Goal: Information Seeking & Learning: Learn about a topic

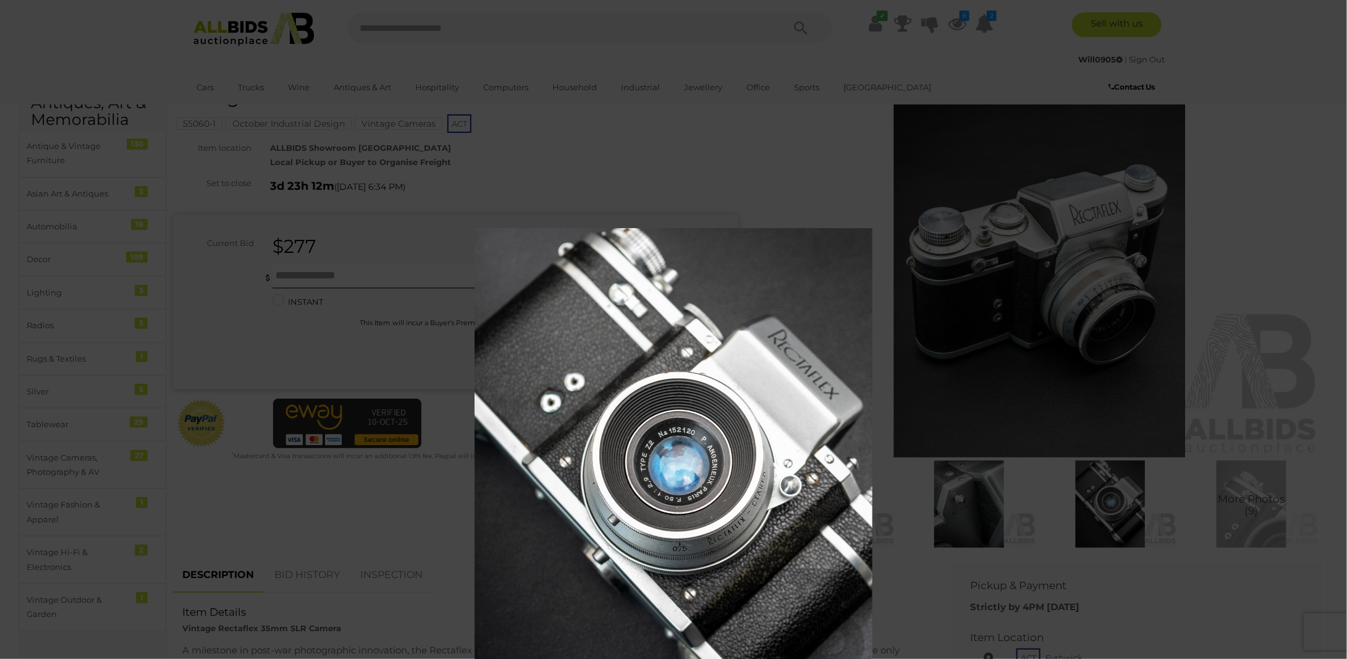
drag, startPoint x: 558, startPoint y: 153, endPoint x: 719, endPoint y: 248, distance: 186.9
click at [725, 257] on img at bounding box center [673, 476] width 398 height 497
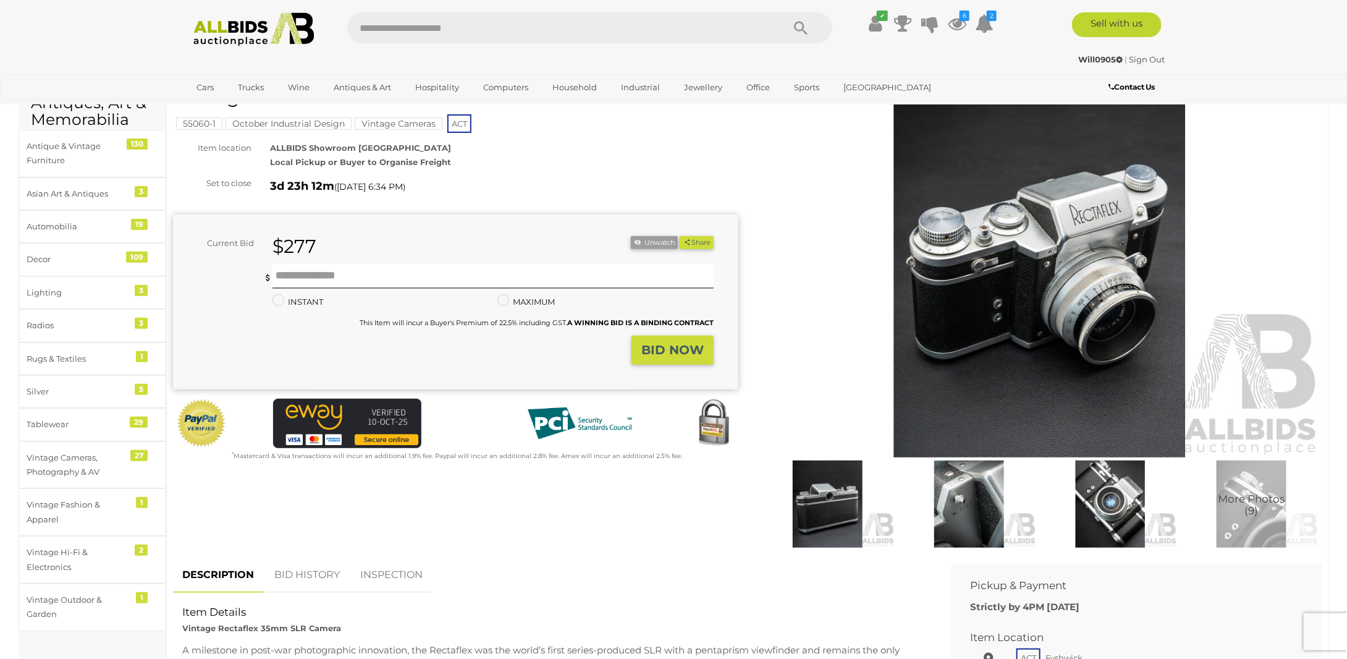
click at [1107, 510] on img at bounding box center [1110, 503] width 135 height 87
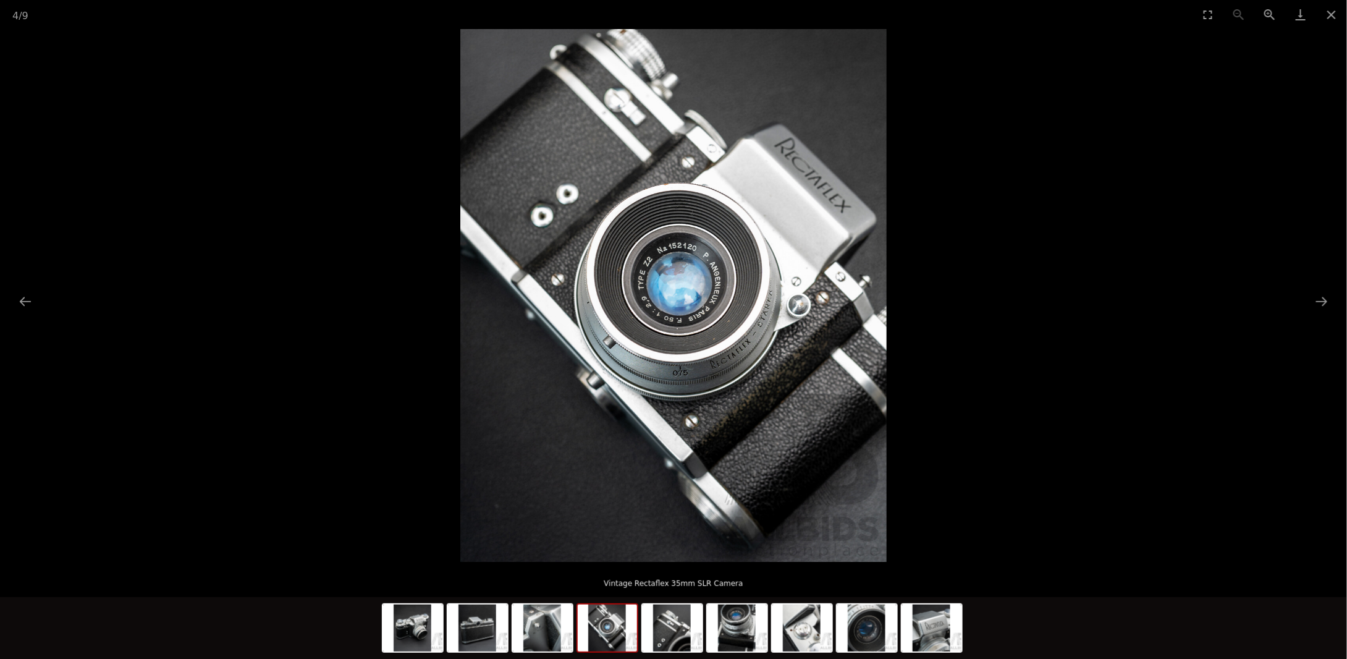
click at [379, 192] on picture at bounding box center [673, 295] width 1347 height 533
click at [455, 647] on img at bounding box center [477, 627] width 59 height 47
click at [474, 642] on img at bounding box center [477, 627] width 59 height 47
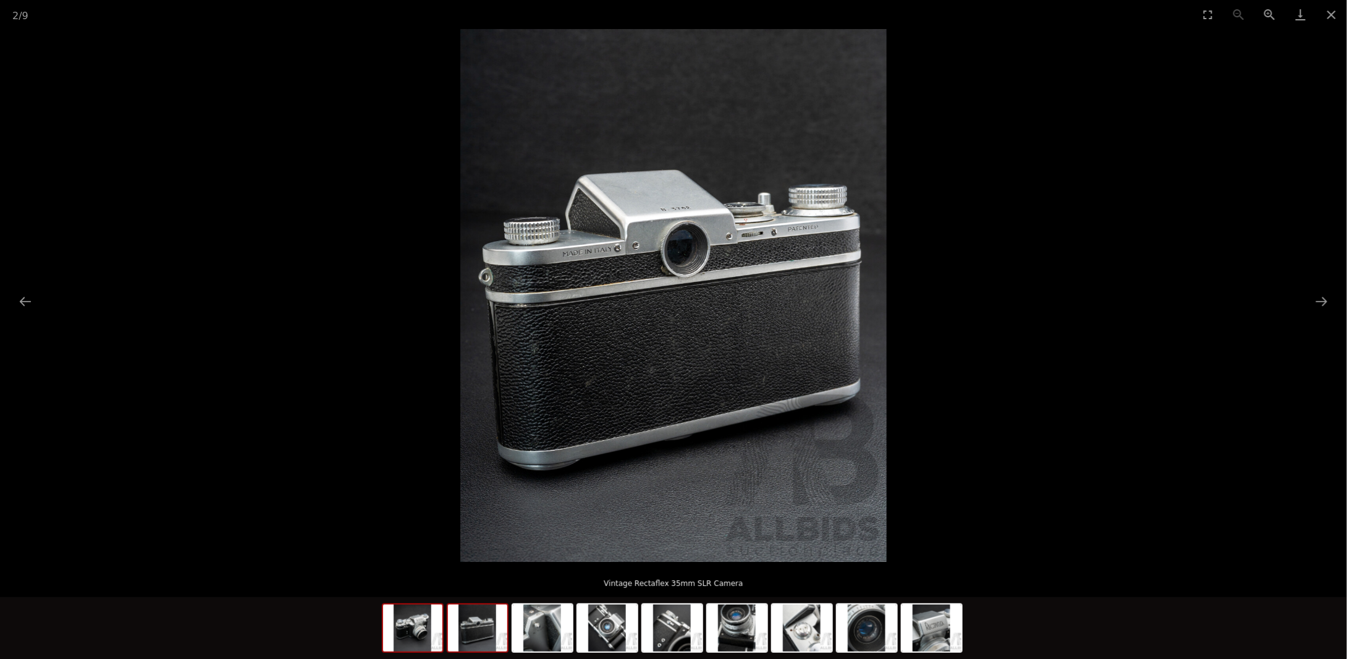
click at [429, 638] on img at bounding box center [412, 627] width 59 height 47
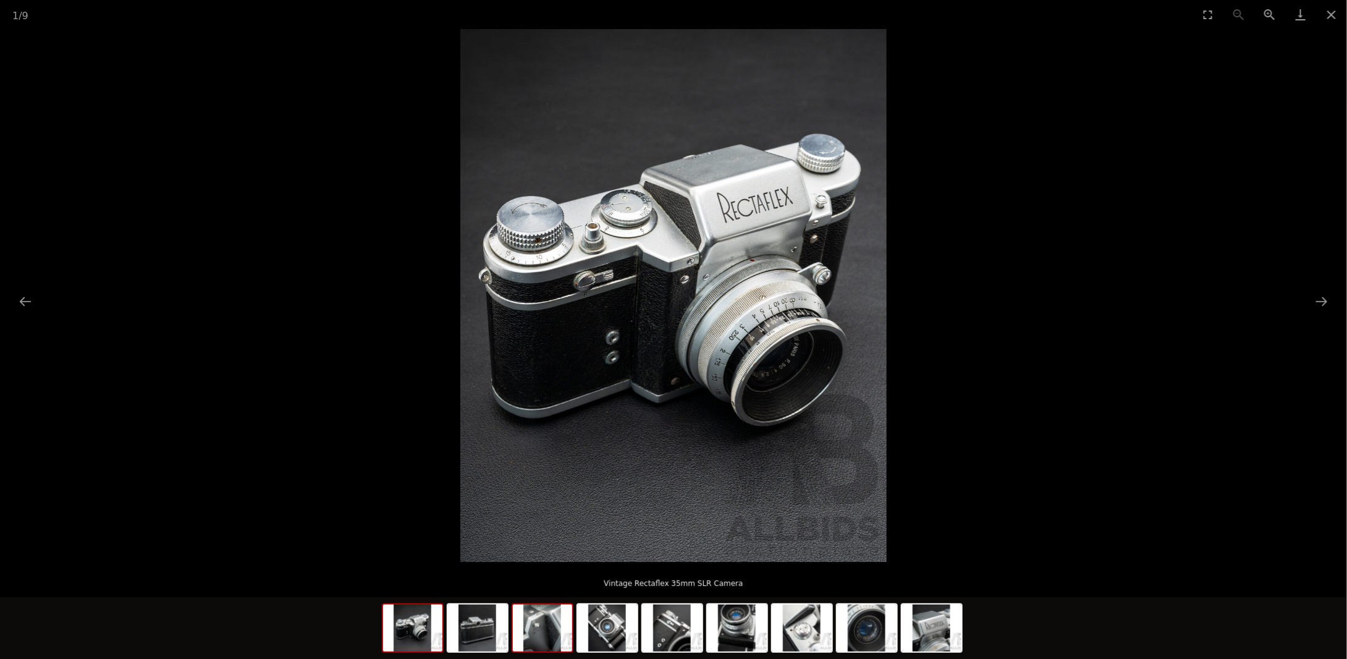
click at [538, 641] on img at bounding box center [542, 627] width 59 height 47
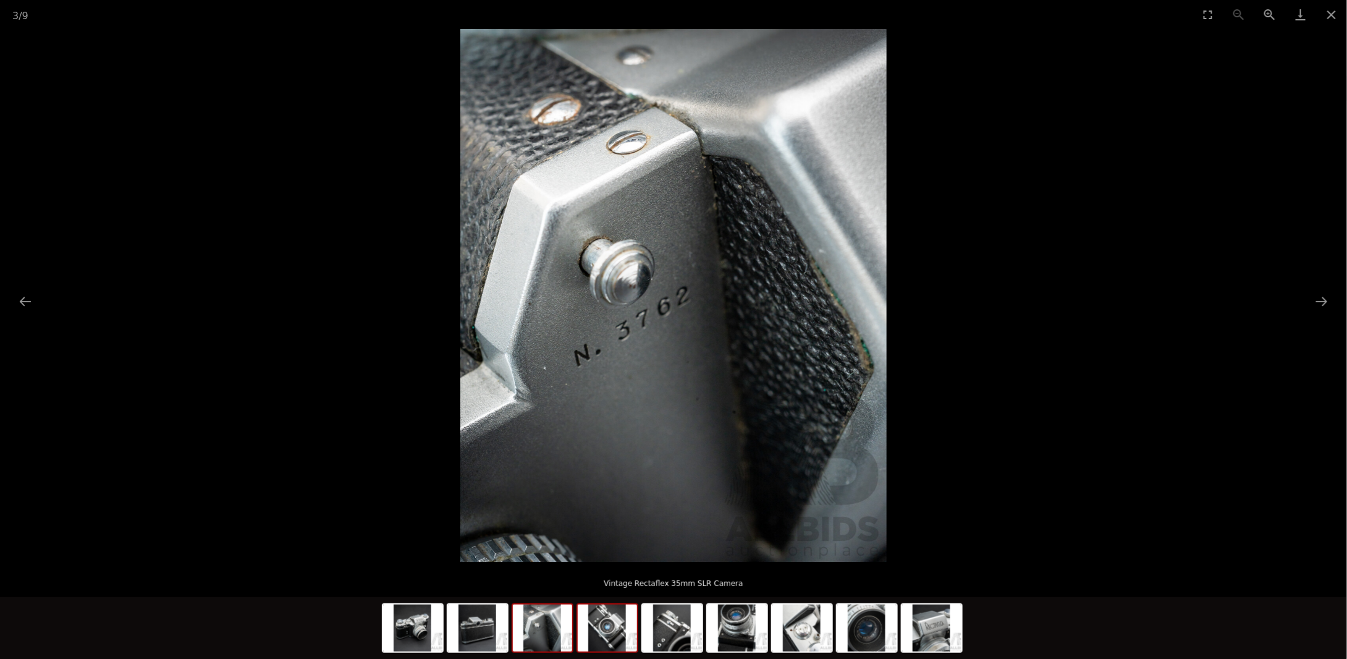
click at [594, 644] on img at bounding box center [607, 627] width 59 height 47
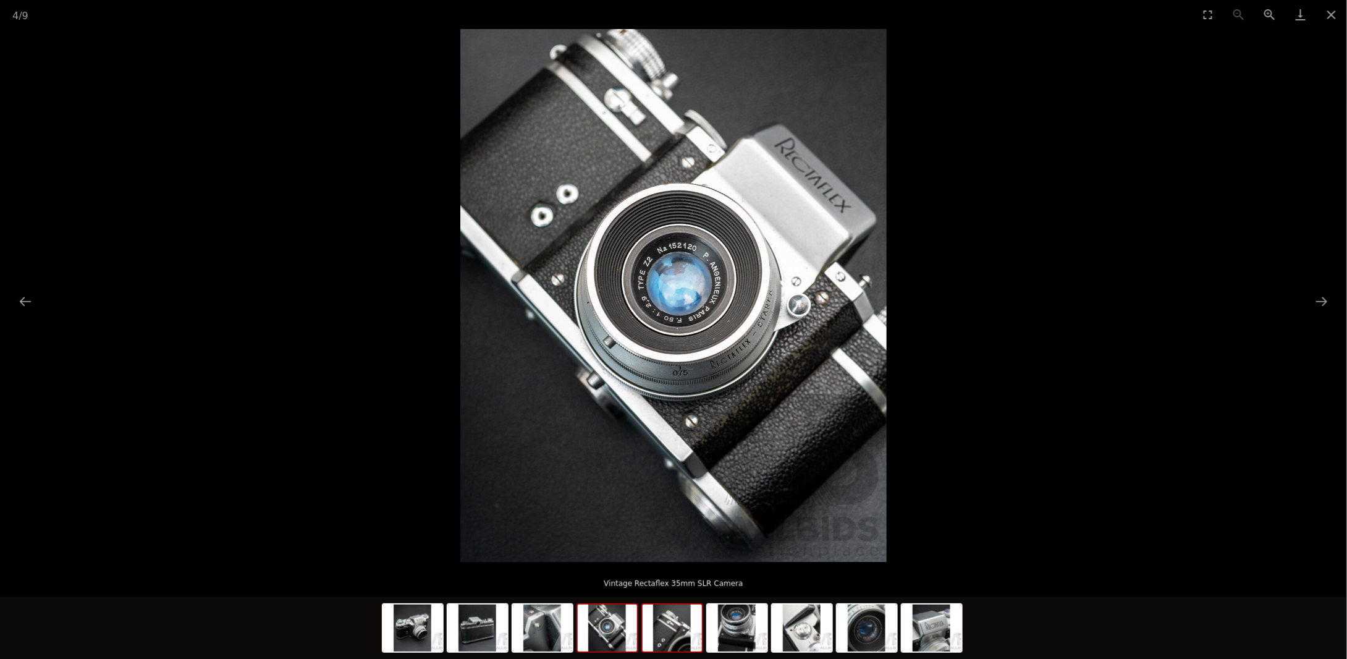
click at [662, 644] on img at bounding box center [671, 627] width 59 height 47
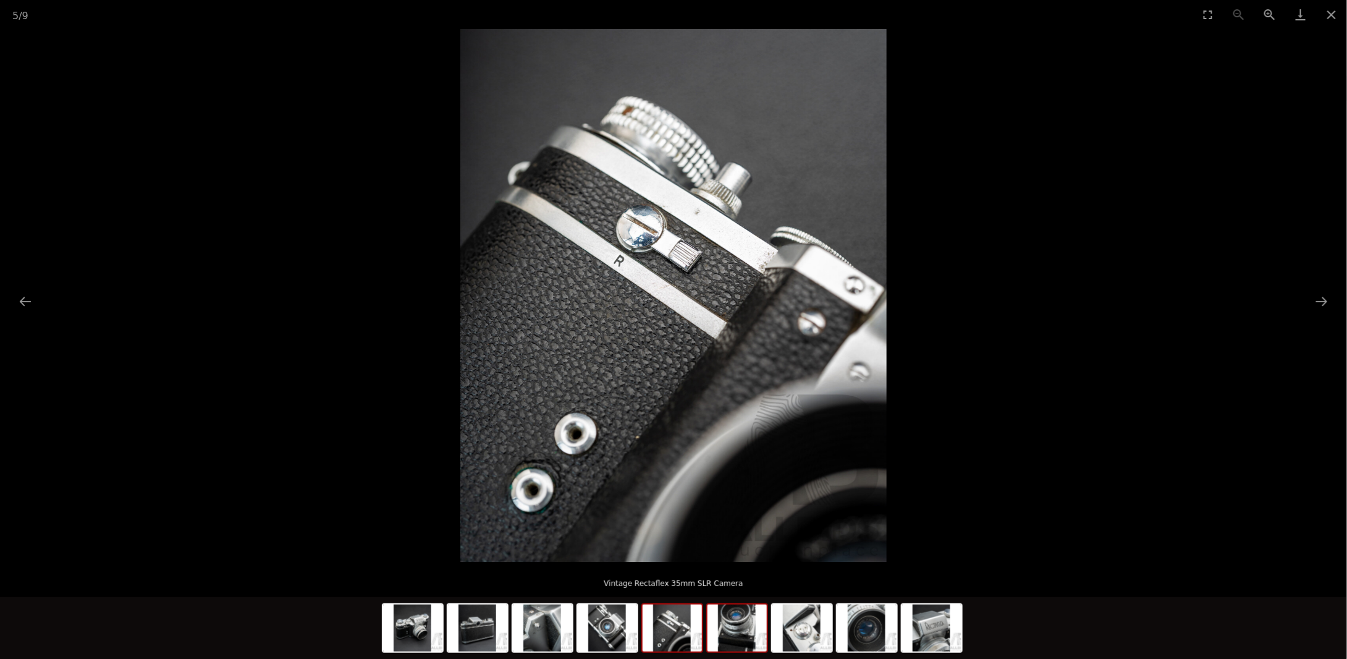
click at [759, 634] on img at bounding box center [736, 627] width 59 height 47
